Goal: Check status: Check status

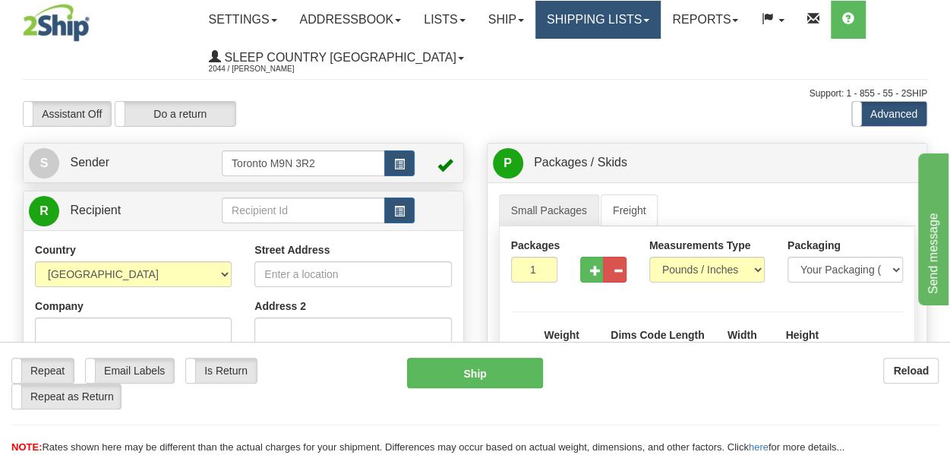
click at [604, 24] on link "Shipping lists" at bounding box center [598, 20] width 125 height 38
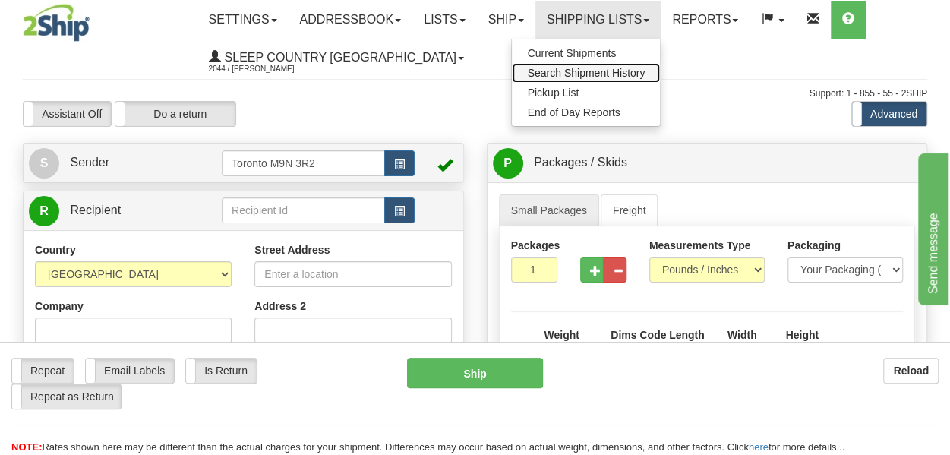
click at [602, 76] on span "Search Shipment History" at bounding box center [586, 73] width 118 height 12
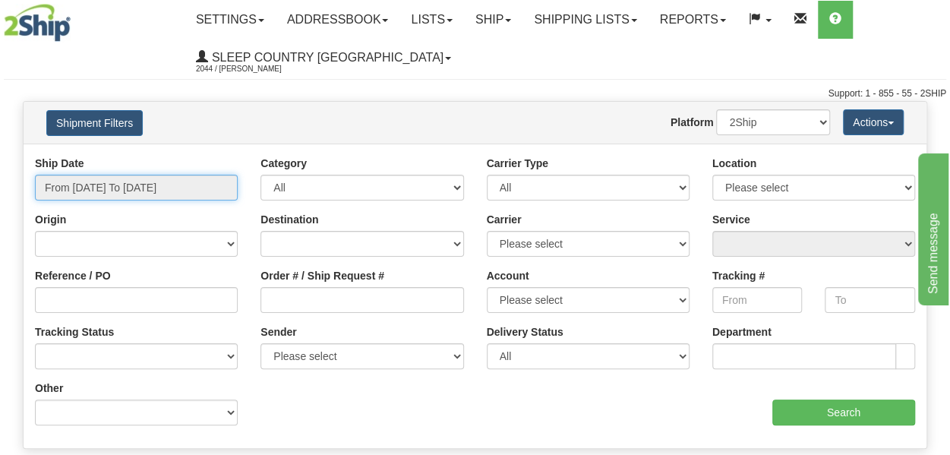
click at [115, 191] on input "From [DATE] To [DATE]" at bounding box center [136, 188] width 203 height 26
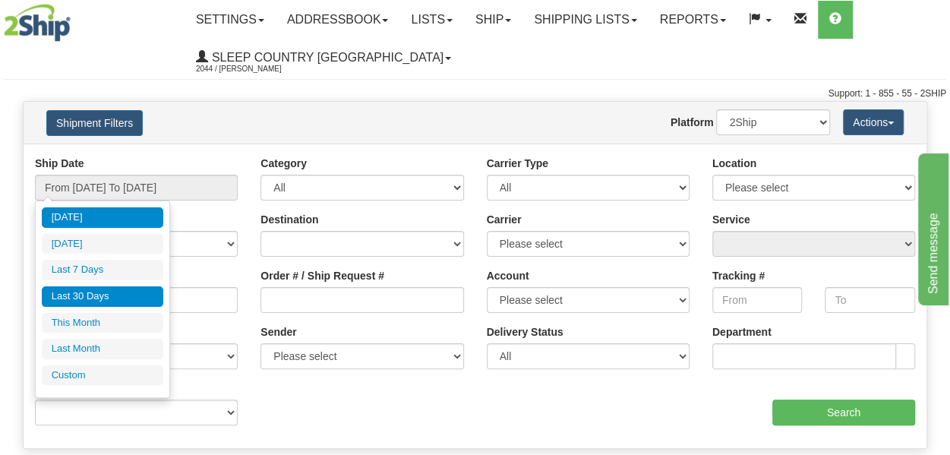
click at [93, 303] on li "Last 30 Days" at bounding box center [103, 296] width 122 height 21
type input "From [DATE] To [DATE]"
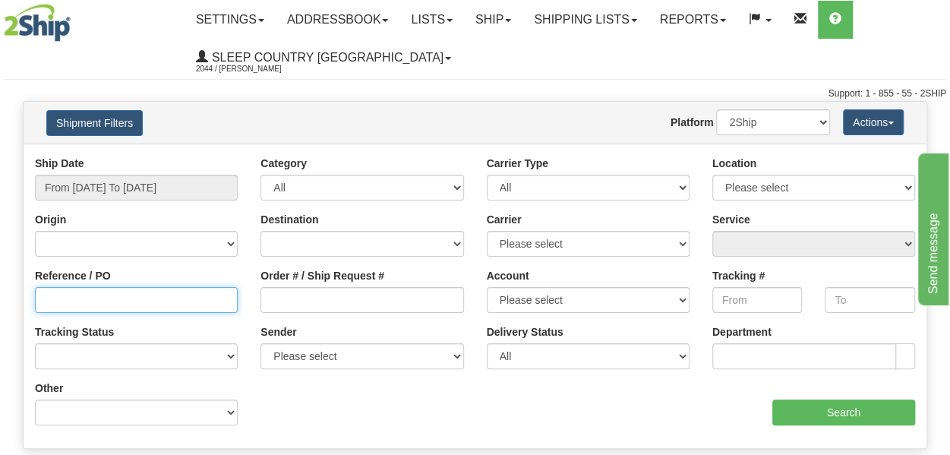
click at [138, 302] on input "Reference / PO" at bounding box center [136, 300] width 203 height 26
paste input "9000H992069"
type input "9000H992069"
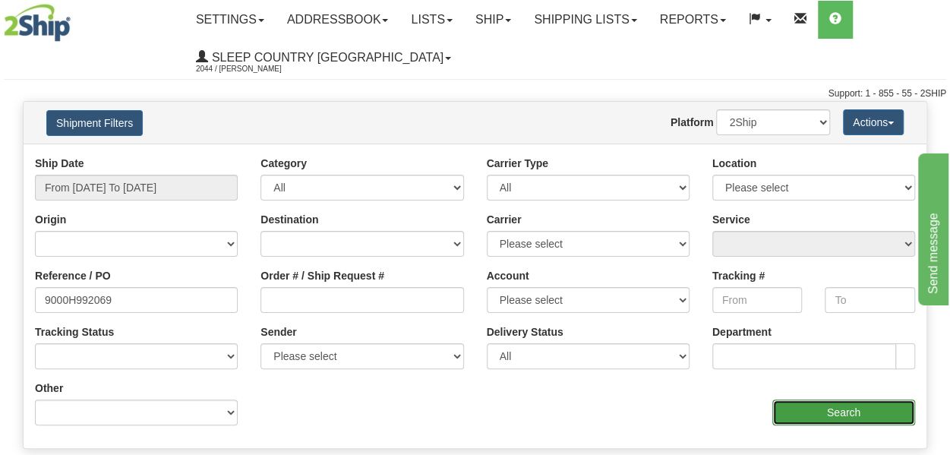
click at [836, 413] on input "Search" at bounding box center [844, 413] width 143 height 26
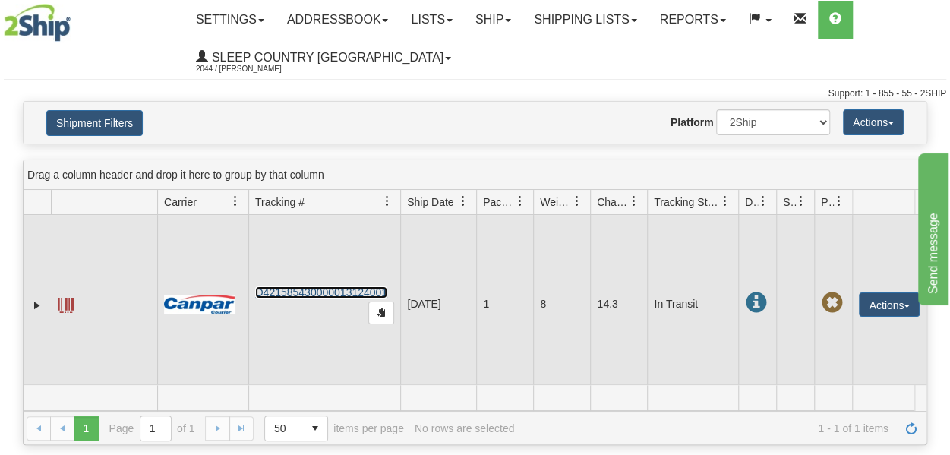
click at [348, 287] on link "D421585430000013124001" at bounding box center [321, 292] width 132 height 12
